Goal: Contribute content

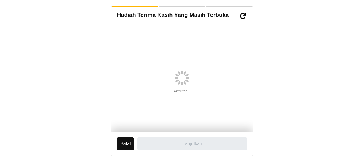
click at [82, 91] on body "Hadiah Terima Kasih Yang Masih Terbuka Memuat… Batal Lanjutkan" at bounding box center [182, 81] width 364 height 162
click at [119, 143] on button "Batal" at bounding box center [125, 143] width 17 height 13
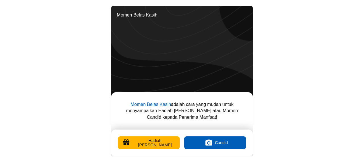
click at [282, 53] on body "Momen Belas Kasih Momen Belas Kasih adalah cara yang mudah untuk menyampaikan H…" at bounding box center [182, 81] width 364 height 162
click at [74, 99] on body "Momen Belas Kasih Momen Belas Kasih adalah cara yang mudah untuk menyampaikan H…" at bounding box center [182, 81] width 364 height 162
click at [40, 148] on body "Momen Belas Kasih Momen Belas Kasih adalah cara yang mudah untuk menyampaikan H…" at bounding box center [182, 81] width 364 height 162
click at [59, 95] on body "Momen Belas Kasih Momen Belas Kasih adalah cara yang mudah untuk menyampaikan H…" at bounding box center [182, 81] width 364 height 162
click at [70, 40] on body "Momen Belas Kasih Momen Belas Kasih adalah cara yang mudah untuk menyampaikan H…" at bounding box center [182, 81] width 364 height 162
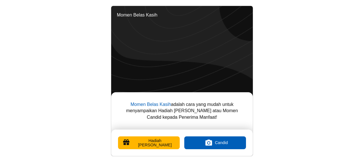
click at [335, 61] on body "Momen Belas Kasih Momen Belas Kasih adalah cara yang mudah untuk menyampaikan H…" at bounding box center [182, 81] width 364 height 162
